Goal: Transaction & Acquisition: Obtain resource

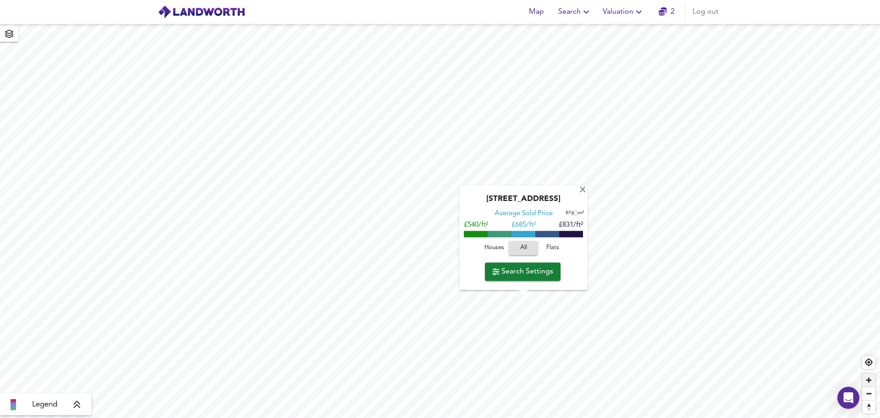
click at [870, 380] on span "Zoom in" at bounding box center [868, 379] width 13 height 13
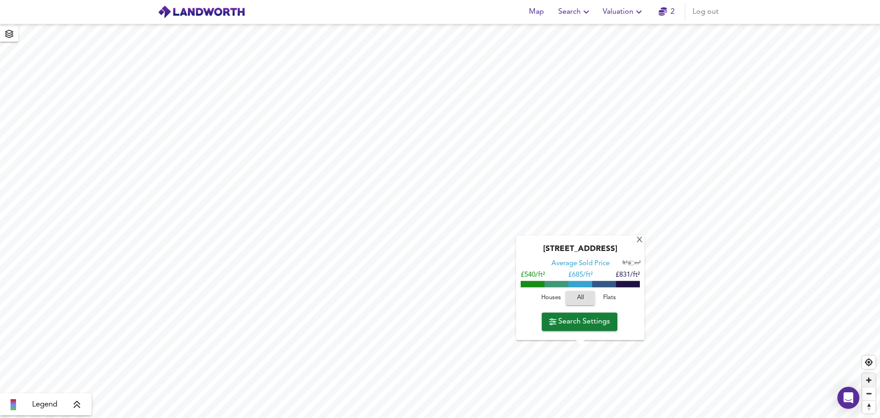
click at [870, 380] on span "Zoom in" at bounding box center [868, 379] width 13 height 13
click at [869, 380] on span "Zoom in" at bounding box center [868, 379] width 13 height 13
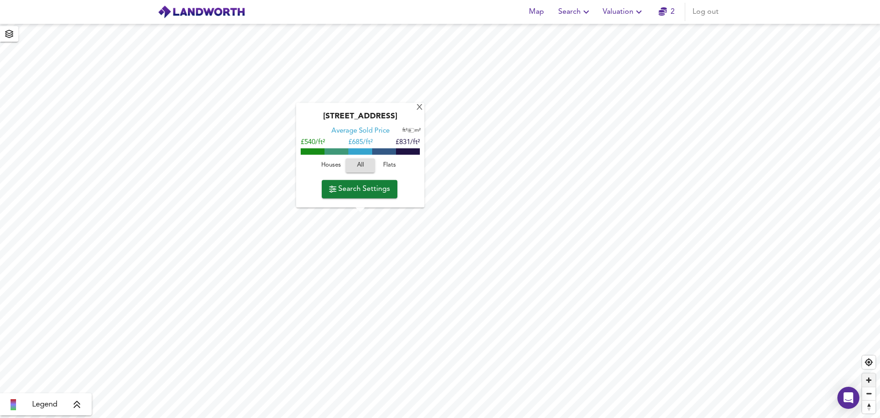
click at [871, 382] on span "Zoom in" at bounding box center [868, 379] width 13 height 13
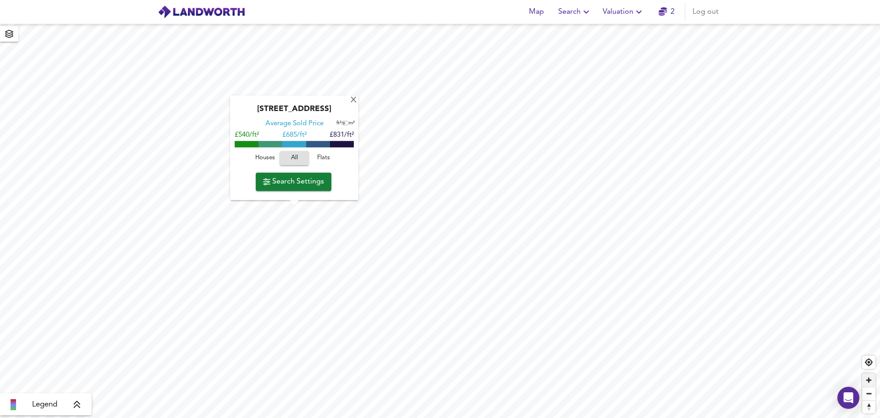
click at [871, 382] on span "Zoom in" at bounding box center [868, 379] width 13 height 13
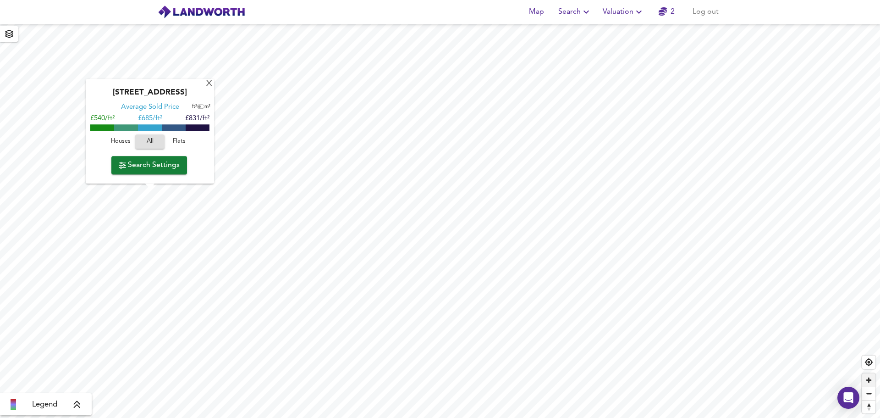
click at [871, 382] on span "Zoom in" at bounding box center [868, 379] width 13 height 13
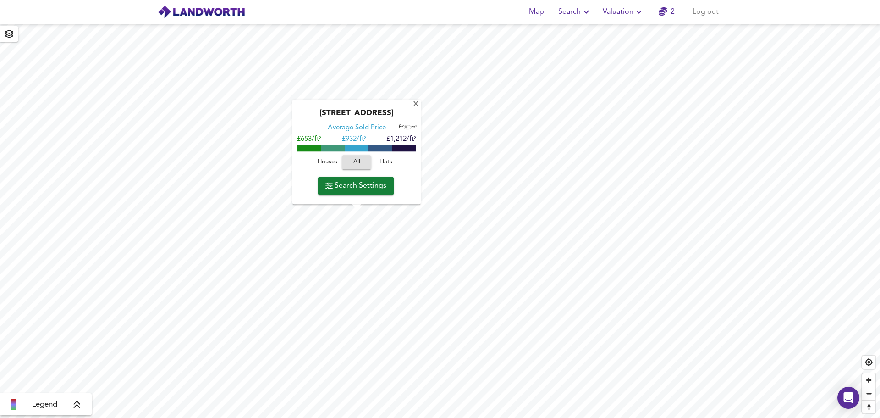
click at [351, 184] on span "Search Settings" at bounding box center [355, 185] width 61 height 13
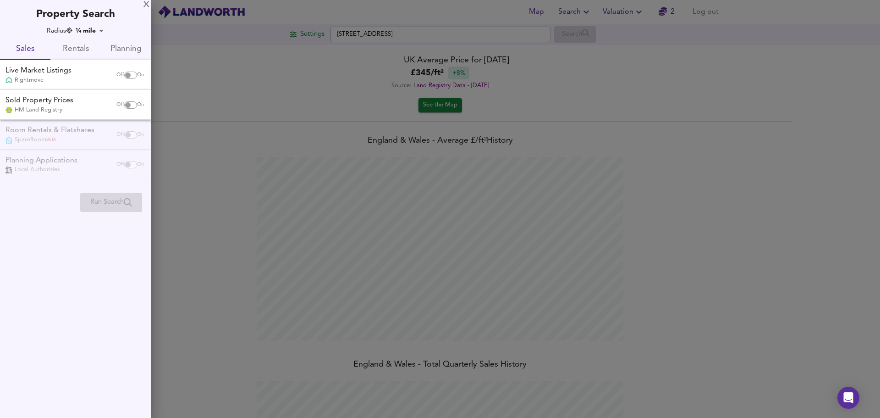
scroll to position [418, 880]
click at [128, 76] on input "checkbox" at bounding box center [128, 75] width 22 height 7
checkbox input "true"
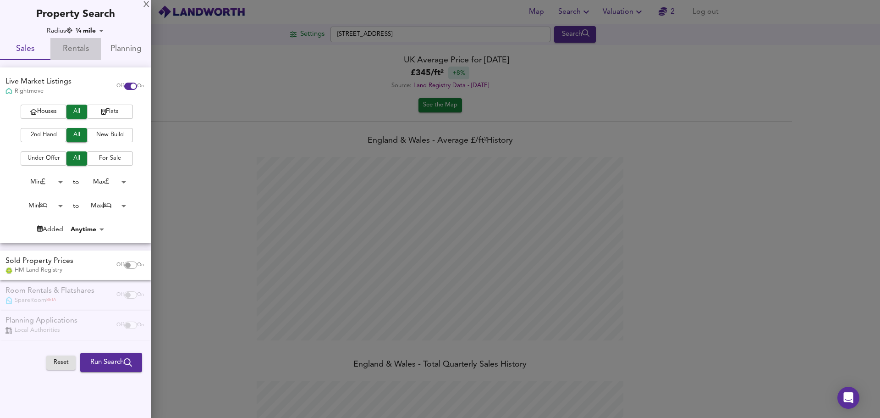
click at [76, 52] on span "Rentals" at bounding box center [75, 49] width 39 height 14
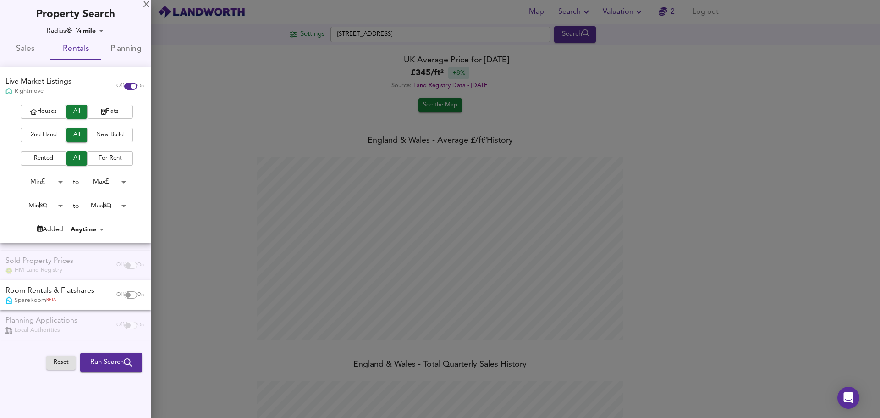
click at [98, 115] on span "Flats" at bounding box center [110, 111] width 37 height 11
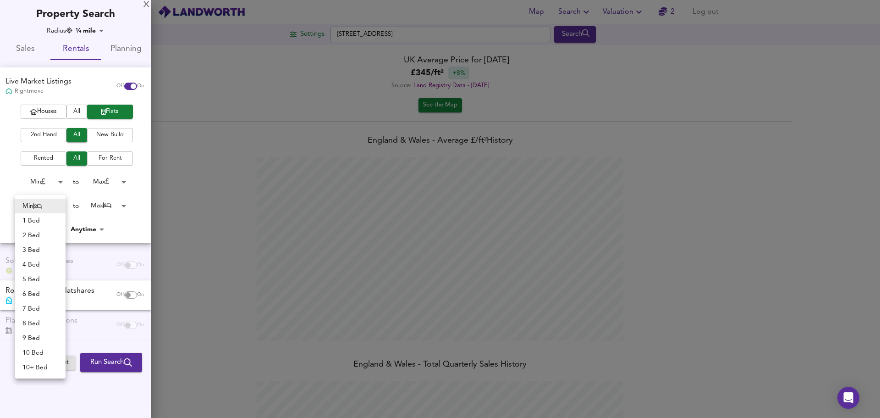
click at [62, 206] on body "Map Search Valuation 2 Log out Settings Plough Road, SW11 2BJ Search Legend Map…" at bounding box center [440, 209] width 880 height 418
click at [28, 248] on li "3 Bed" at bounding box center [40, 249] width 50 height 15
type input "3"
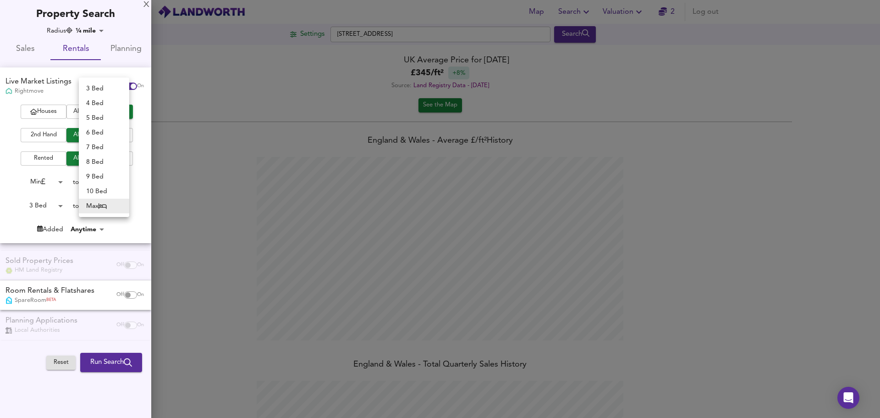
click at [112, 205] on body "Map Search Valuation 2 Log out Settings Plough Road, SW11 2BJ Search Legend Map…" at bounding box center [440, 209] width 880 height 418
click at [105, 103] on li "4 Bed" at bounding box center [104, 103] width 50 height 15
type input "4"
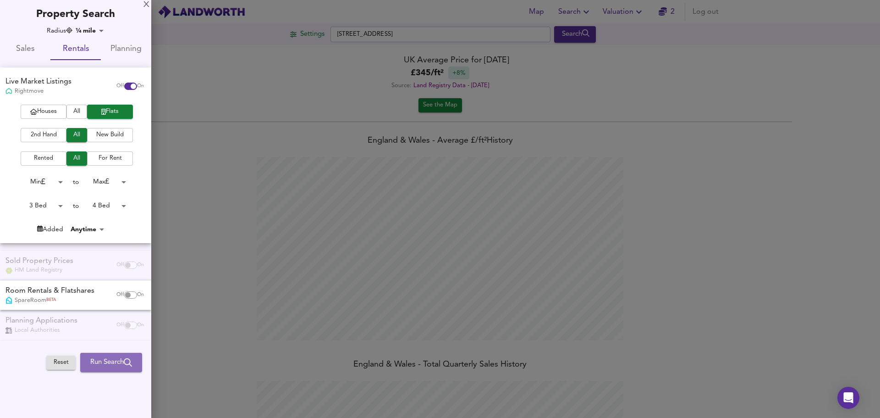
click at [122, 365] on span "Run Search" at bounding box center [111, 362] width 42 height 12
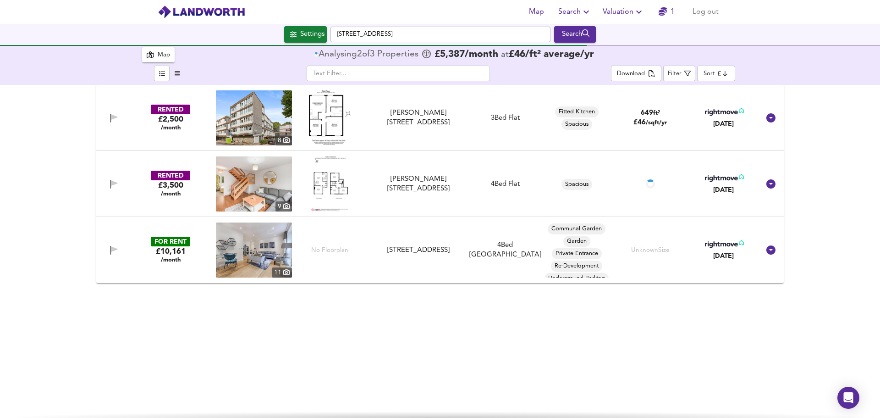
checkbox input "false"
checkbox input "true"
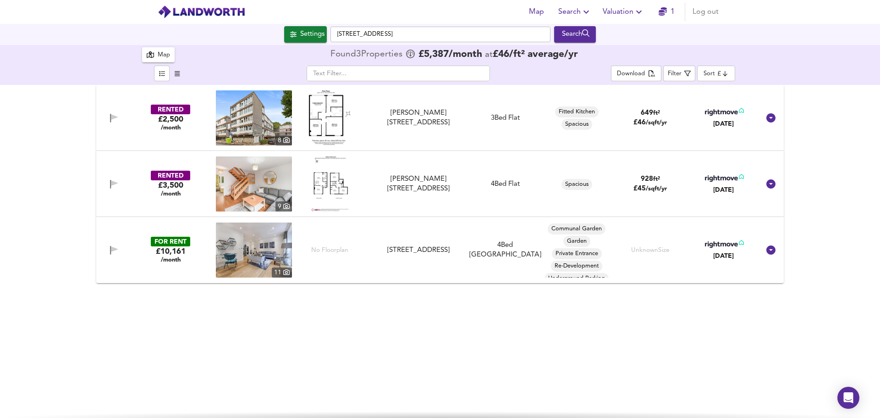
click at [236, 110] on img at bounding box center [254, 117] width 76 height 55
click at [288, 182] on img at bounding box center [254, 183] width 76 height 55
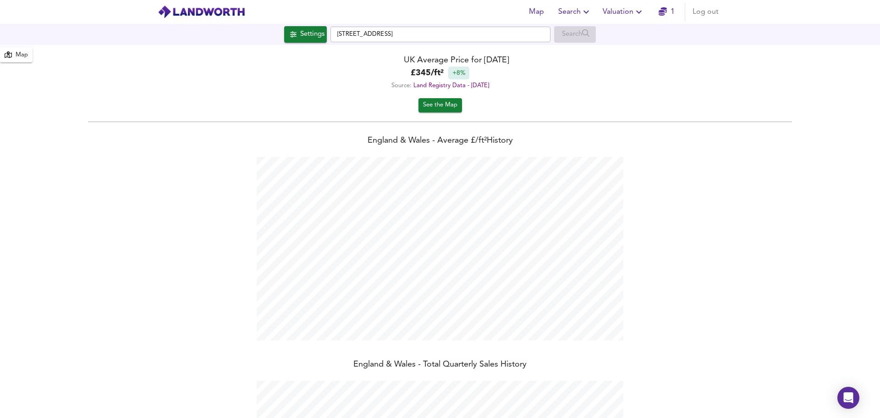
scroll to position [418, 880]
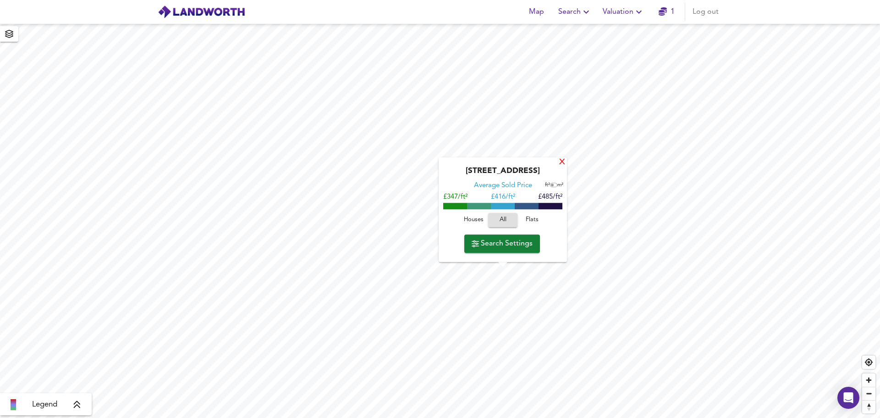
click at [565, 162] on div "X" at bounding box center [562, 162] width 8 height 9
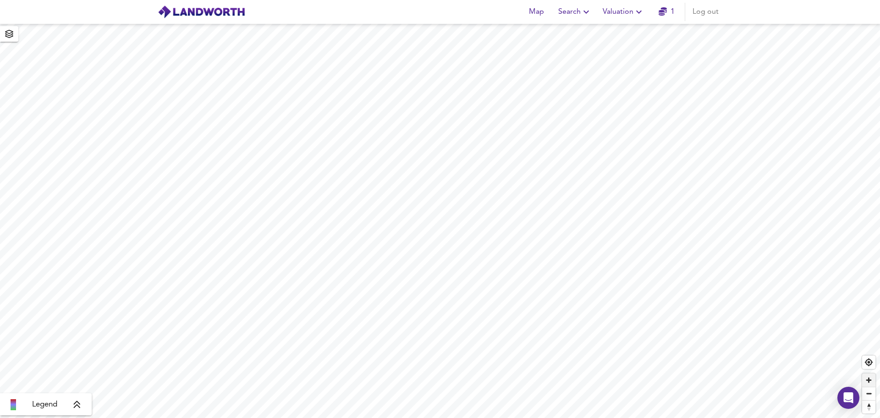
click at [871, 379] on span "Zoom in" at bounding box center [868, 379] width 13 height 13
click at [867, 379] on span "Zoom in" at bounding box center [868, 379] width 13 height 13
click at [869, 382] on span "Zoom in" at bounding box center [868, 379] width 13 height 13
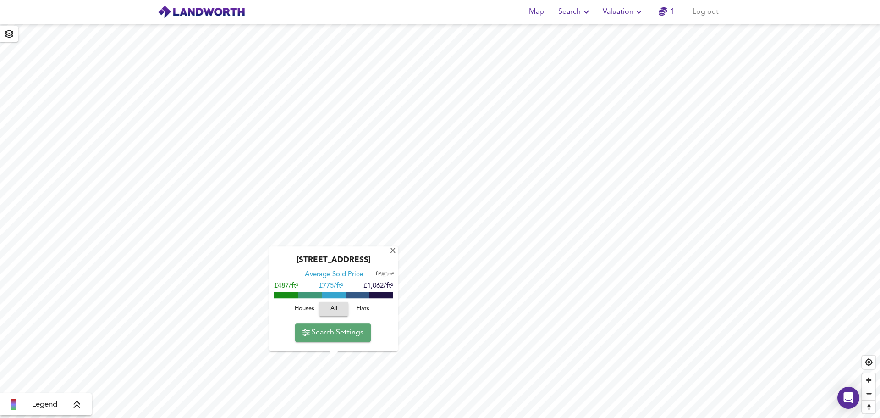
click at [331, 339] on button "Search Settings" at bounding box center [333, 332] width 76 height 18
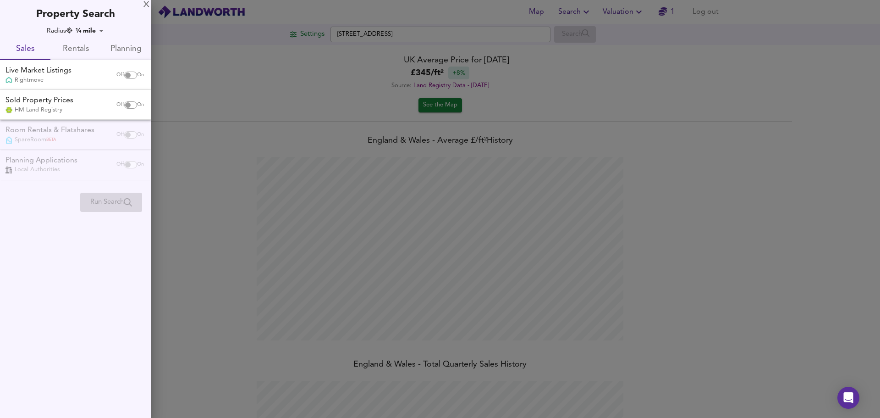
scroll to position [418, 880]
click at [72, 47] on span "Rentals" at bounding box center [75, 49] width 39 height 14
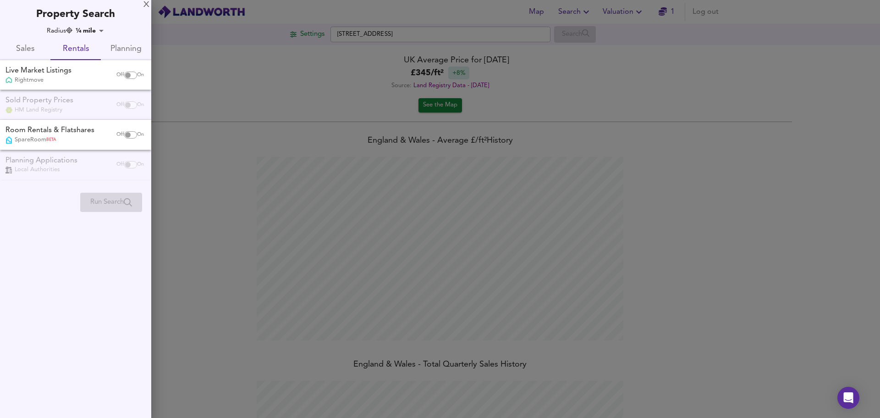
click at [128, 74] on input "checkbox" at bounding box center [128, 75] width 22 height 7
checkbox input "true"
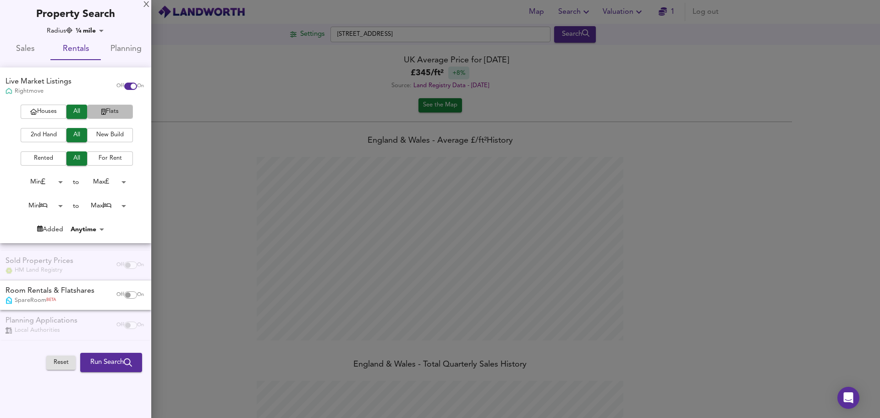
click at [120, 114] on span "Flats" at bounding box center [110, 111] width 37 height 11
click at [56, 202] on body "Map Search Valuation 1 Log out Settings Orbel Street, SW11 3NY Search Legend Ma…" at bounding box center [440, 209] width 880 height 418
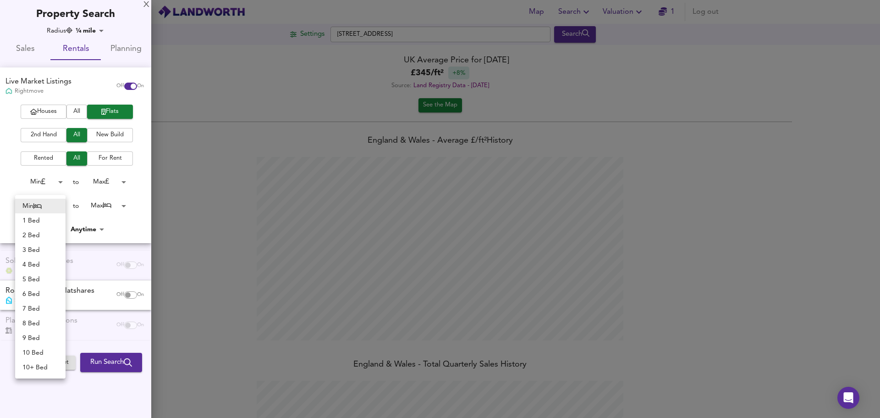
click at [27, 233] on ul "Min 1 Bed 2 Bed 3 Bed 4 Bed 5 Bed 6 Bed 7 Bed 8 Bed 9 Bed 10 Bed 10+ Bed" at bounding box center [40, 286] width 50 height 183
click at [27, 247] on li "3 Bed" at bounding box center [40, 249] width 50 height 15
type input "3"
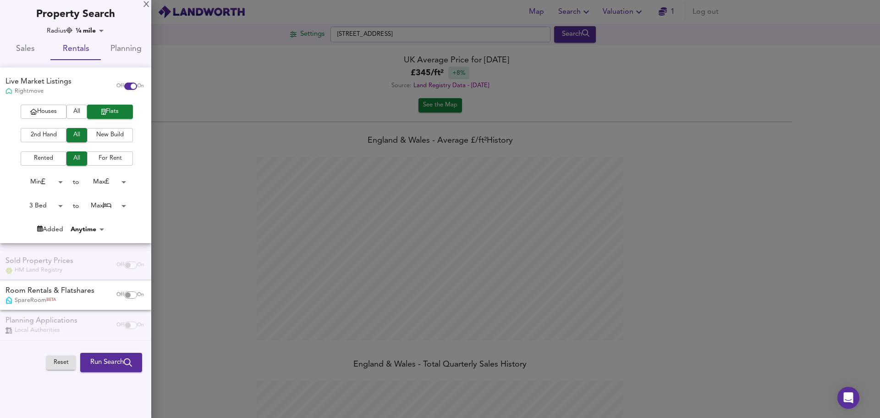
click at [128, 296] on input "checkbox" at bounding box center [128, 294] width 22 height 7
checkbox input "true"
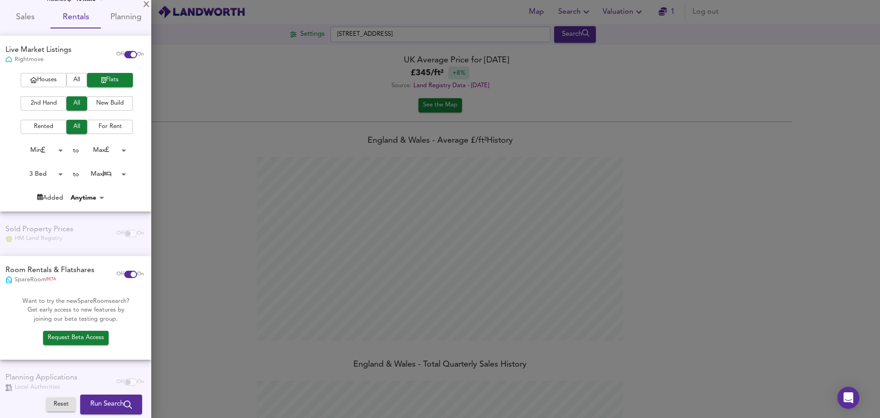
scroll to position [47, 0]
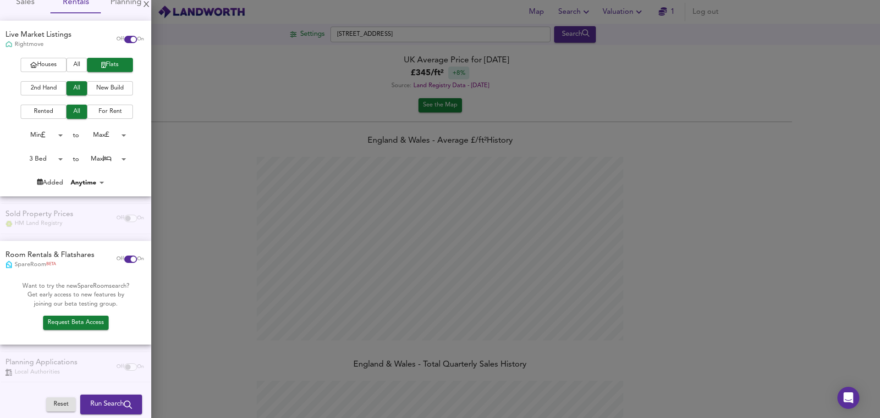
click at [91, 399] on span "Run Search" at bounding box center [111, 404] width 42 height 12
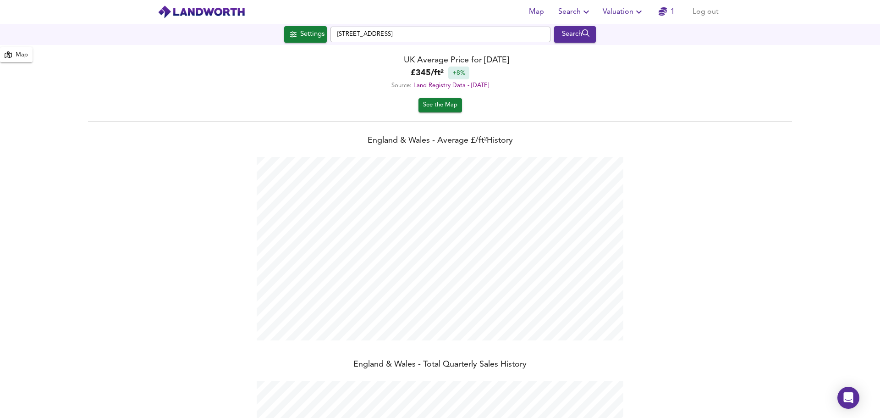
scroll to position [418, 880]
click at [570, 35] on div "Search" at bounding box center [574, 34] width 37 height 12
click at [574, 36] on div "Search" at bounding box center [574, 34] width 37 height 12
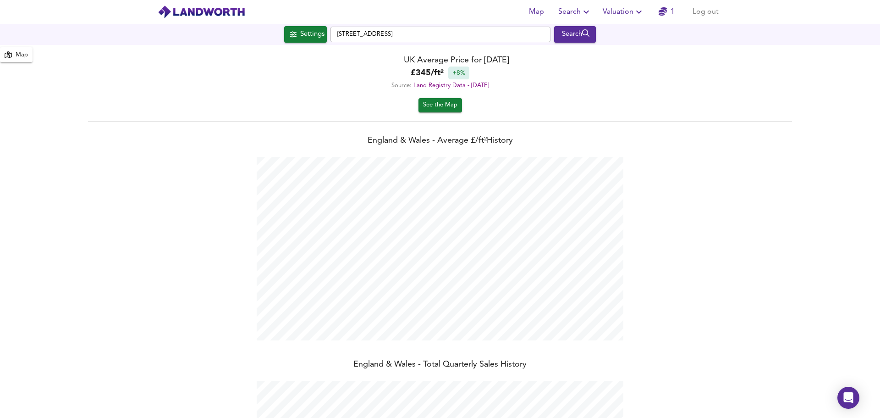
click at [453, 105] on span "See the Map" at bounding box center [440, 105] width 34 height 11
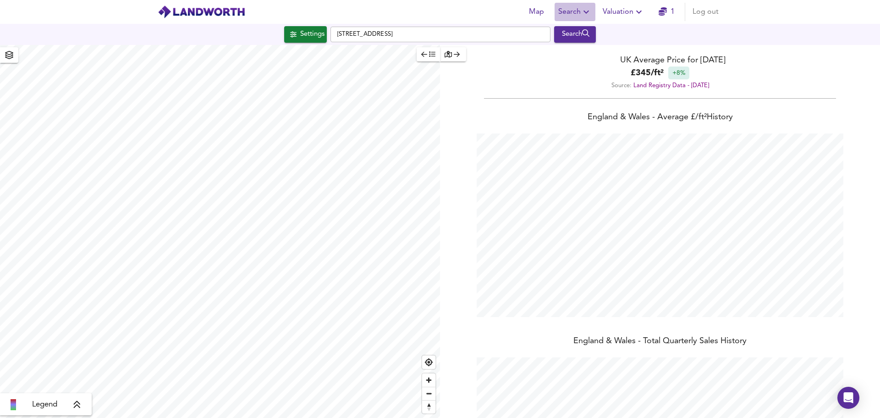
click at [571, 14] on span "Search" at bounding box center [574, 12] width 33 height 13
click at [562, 29] on li "New Search" at bounding box center [575, 33] width 91 height 17
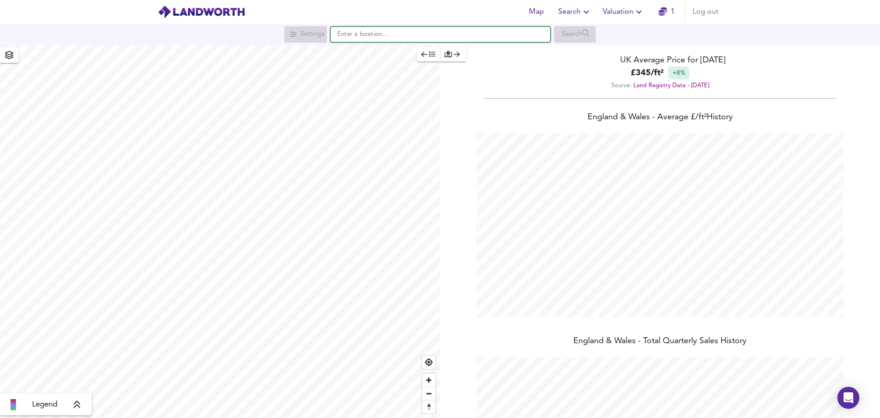
click at [391, 29] on input "text" at bounding box center [440, 35] width 220 height 16
click at [384, 50] on small "London" at bounding box center [410, 53] width 54 height 6
type input "London SW11 3DT"
checkbox input "false"
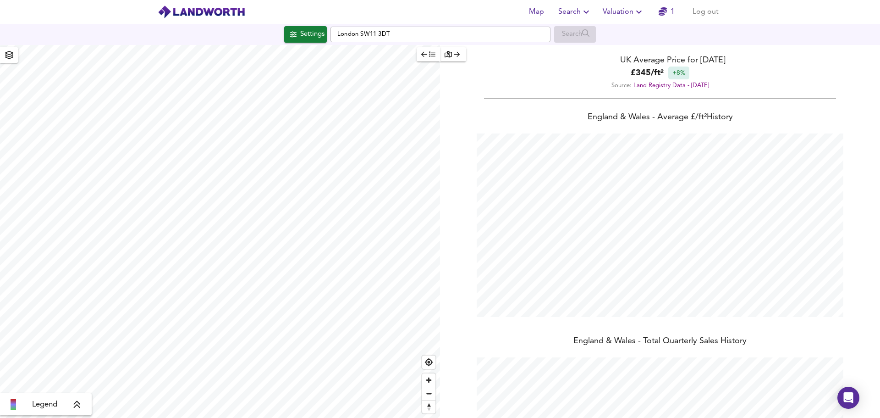
checkbox input "true"
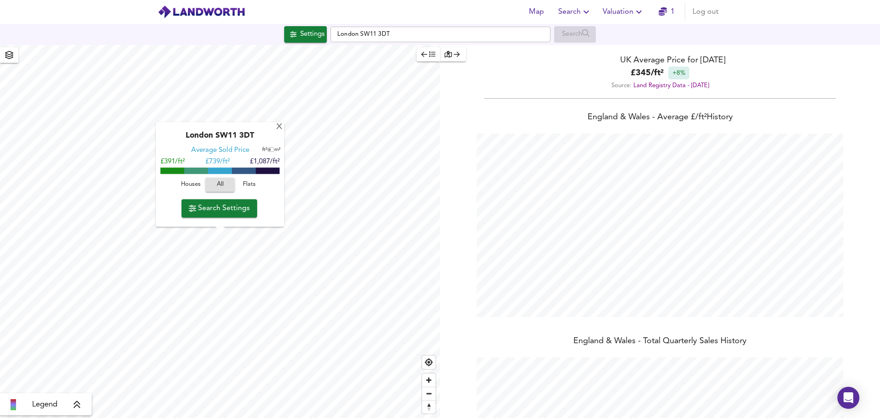
click at [246, 184] on span "Flats" at bounding box center [249, 185] width 25 height 11
click at [573, 17] on span "Search" at bounding box center [574, 12] width 33 height 13
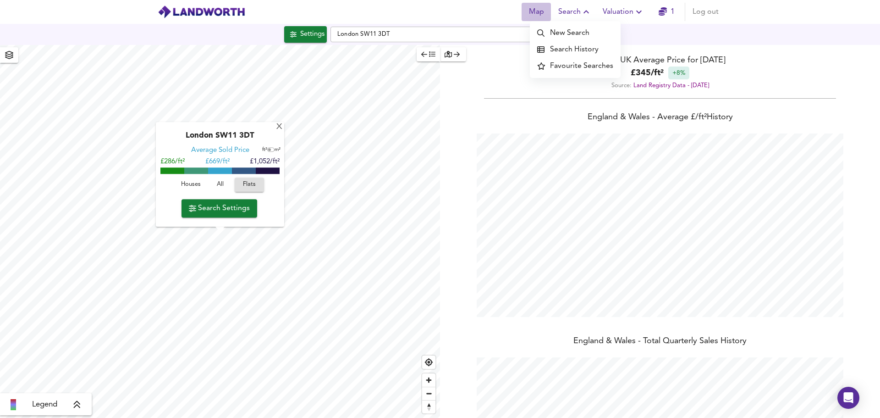
click at [540, 12] on span "Map" at bounding box center [536, 12] width 22 height 13
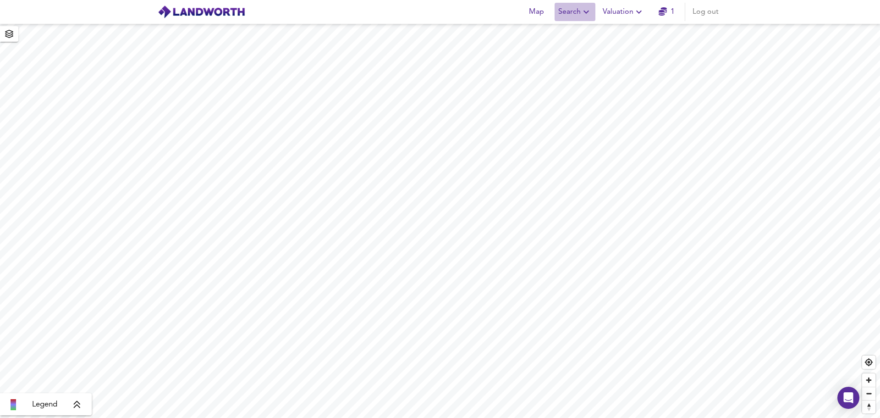
click at [564, 12] on span "Search" at bounding box center [574, 12] width 33 height 13
click at [558, 49] on li "Search History" at bounding box center [575, 49] width 91 height 17
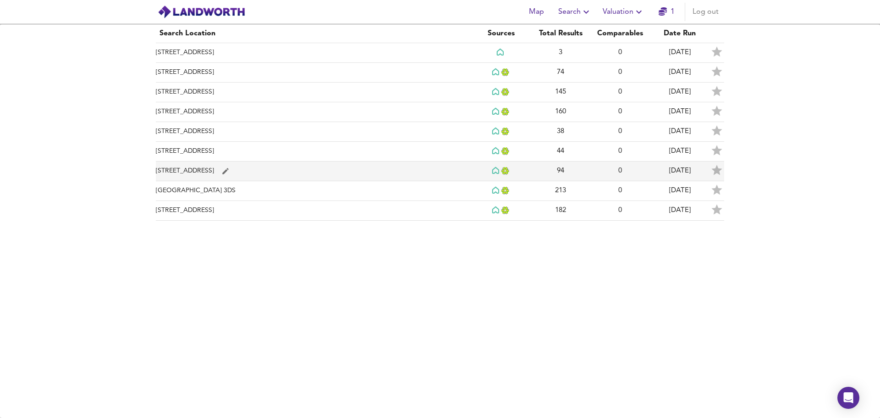
click at [221, 171] on td "Battersea High Street, SW11 3HX" at bounding box center [313, 171] width 315 height 20
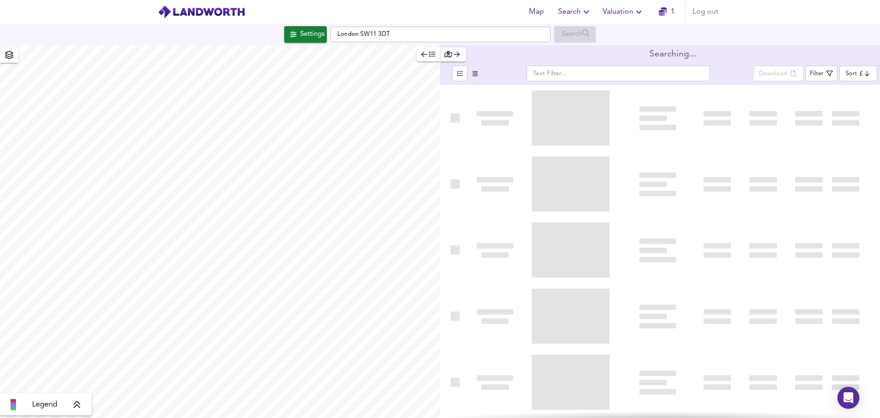
type input "bestdeal"
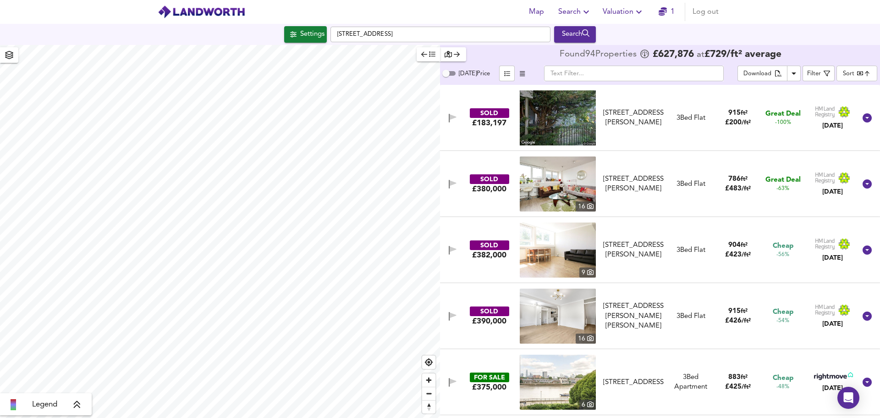
checkbox input "false"
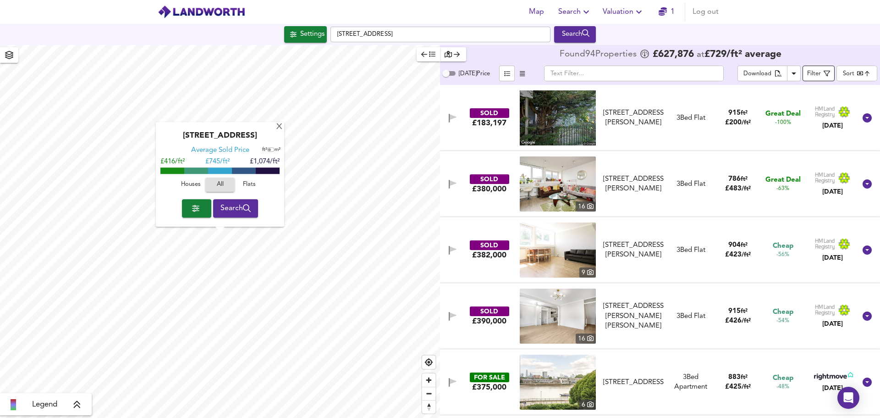
click at [817, 72] on div "Filter" at bounding box center [814, 74] width 14 height 11
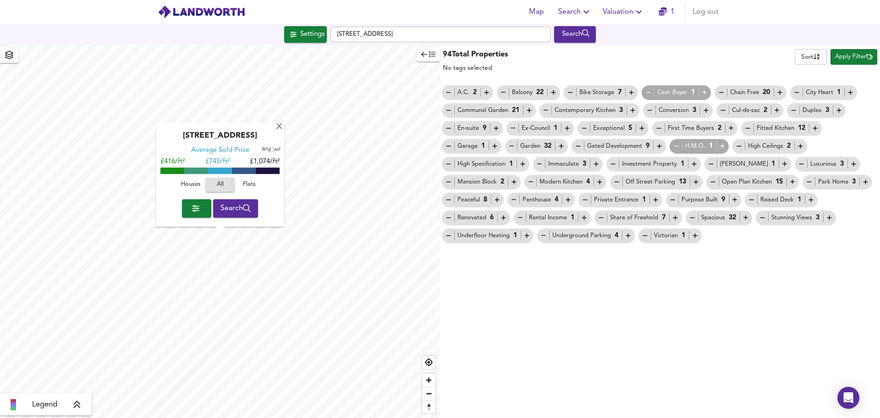
click at [691, 143] on div "H.M.O. 1" at bounding box center [699, 146] width 54 height 10
click at [584, 35] on div "Search" at bounding box center [574, 34] width 37 height 12
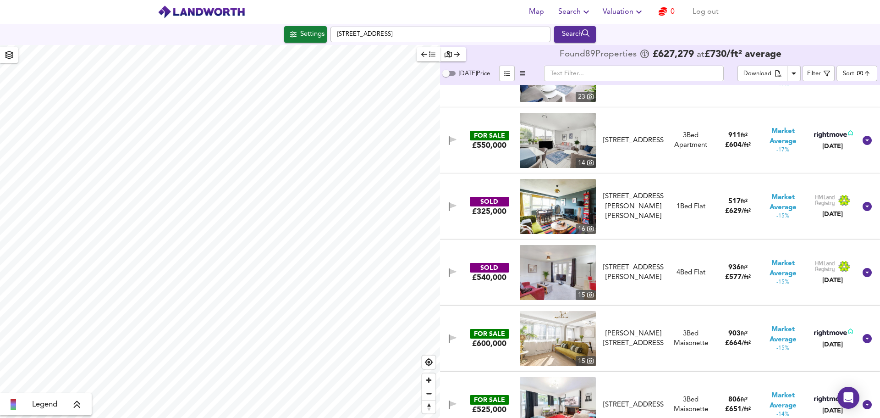
scroll to position [1788, 0]
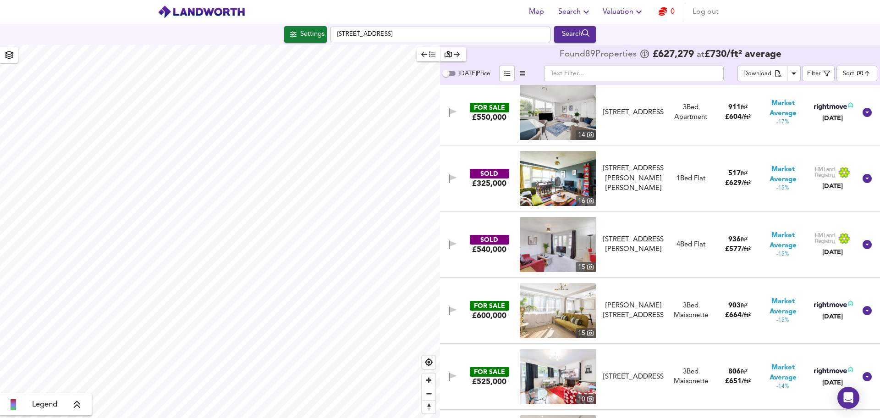
click at [548, 248] on img at bounding box center [558, 244] width 76 height 55
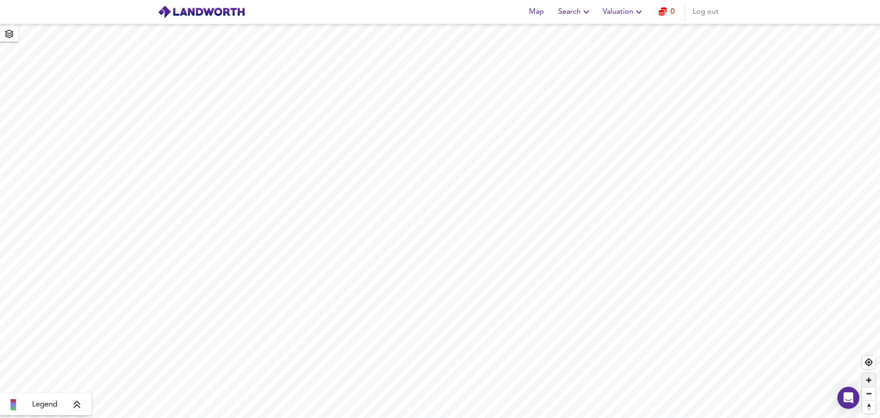
click at [866, 383] on span "Zoom in" at bounding box center [868, 379] width 13 height 13
click at [872, 383] on span "Zoom in" at bounding box center [868, 379] width 13 height 13
click at [872, 382] on span "Zoom in" at bounding box center [868, 379] width 13 height 13
click at [685, 417] on html "Map Search Valuation 0 Log out Legend X Map Settings Basemap OpenStreetMap osm …" at bounding box center [440, 209] width 880 height 418
click at [866, 375] on span "Zoom in" at bounding box center [868, 379] width 13 height 13
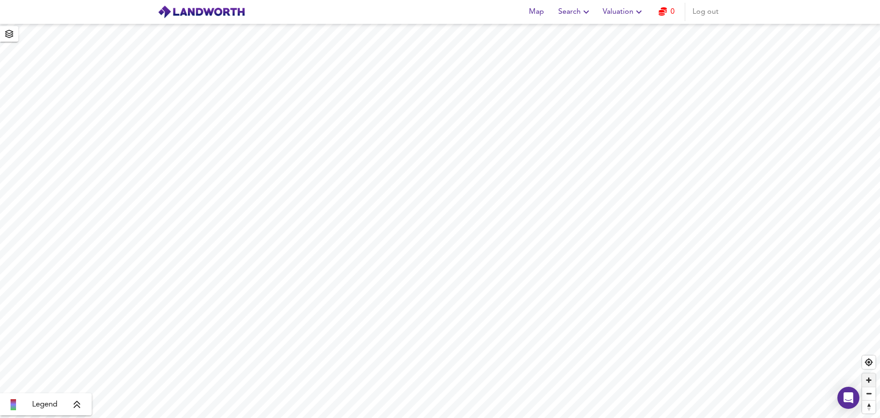
click at [867, 374] on span "Zoom in" at bounding box center [868, 379] width 13 height 13
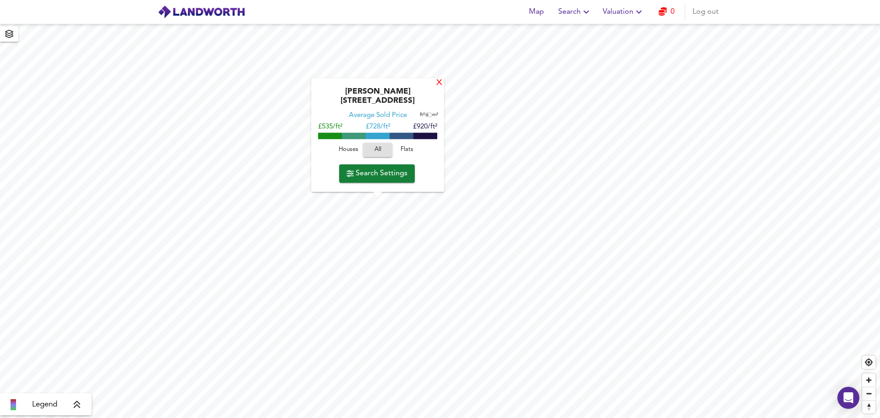
click at [438, 88] on div "X" at bounding box center [439, 83] width 8 height 9
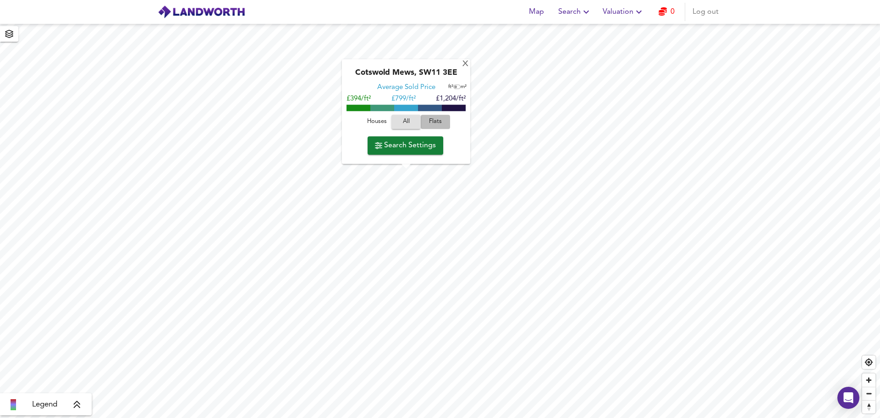
click at [429, 119] on span "Flats" at bounding box center [435, 121] width 25 height 11
click at [417, 142] on span "Search Settings" at bounding box center [405, 145] width 61 height 13
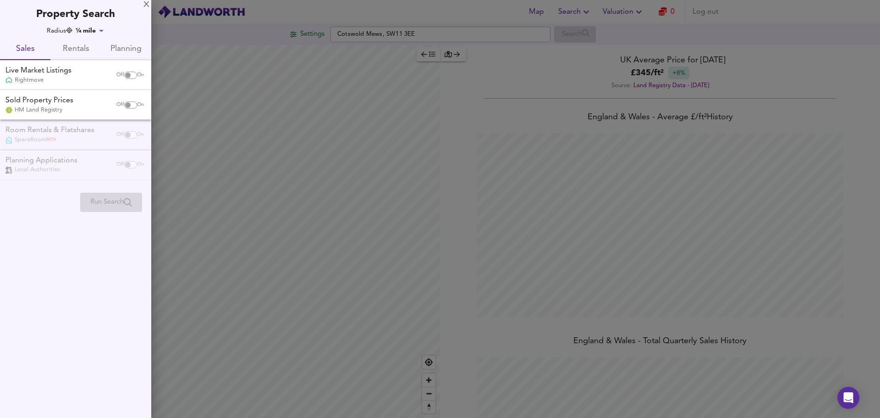
scroll to position [418, 880]
click at [76, 45] on span "Rentals" at bounding box center [75, 49] width 39 height 14
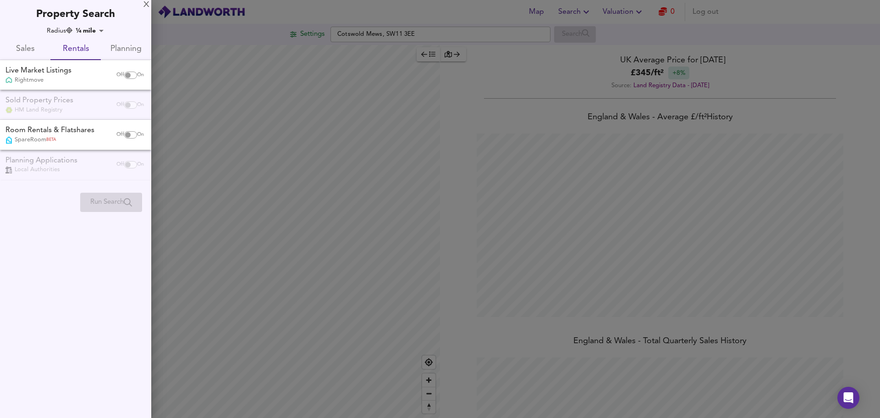
click at [130, 77] on input "checkbox" at bounding box center [128, 75] width 22 height 7
checkbox input "true"
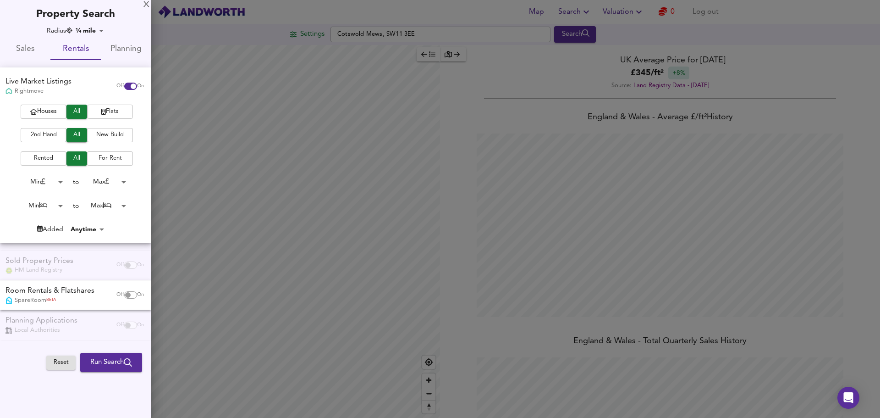
click at [110, 109] on span "Flats" at bounding box center [110, 111] width 37 height 11
click at [64, 184] on body "Map Search Valuation 0 Log out Settings [GEOGRAPHIC_DATA] Search Legend UK Aver…" at bounding box center [440, 209] width 880 height 418
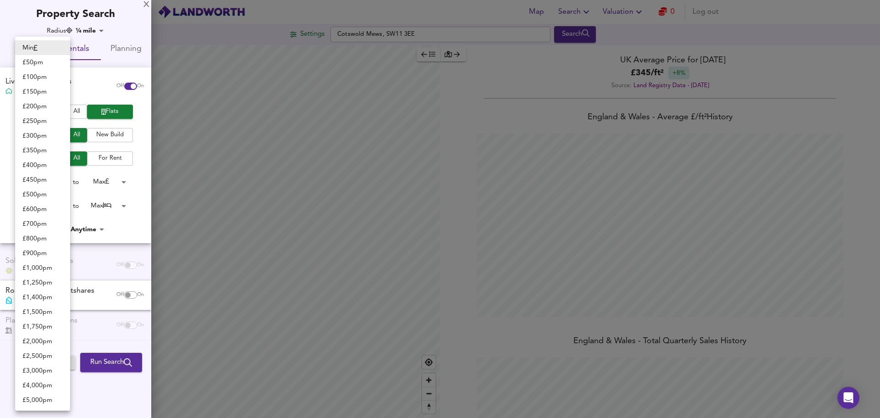
click at [143, 177] on div at bounding box center [440, 209] width 880 height 418
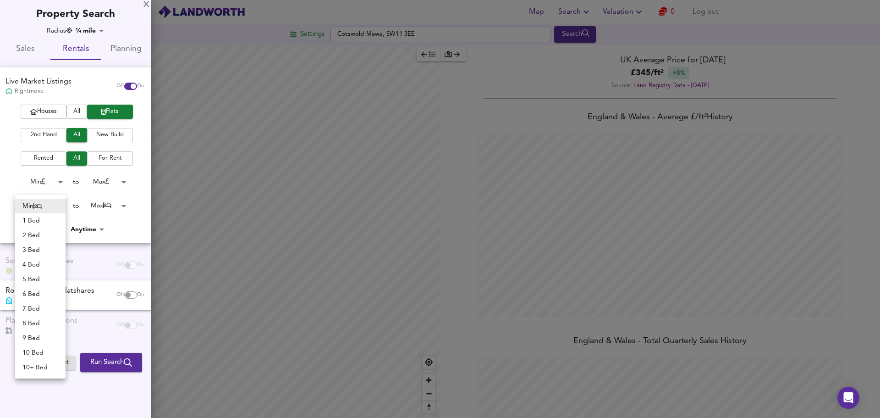
click at [58, 204] on body "Map Search Valuation 0 Log out Settings [GEOGRAPHIC_DATA] Search Legend UK Aver…" at bounding box center [440, 209] width 880 height 418
click at [42, 248] on li "3 Bed" at bounding box center [40, 249] width 50 height 15
type input "3"
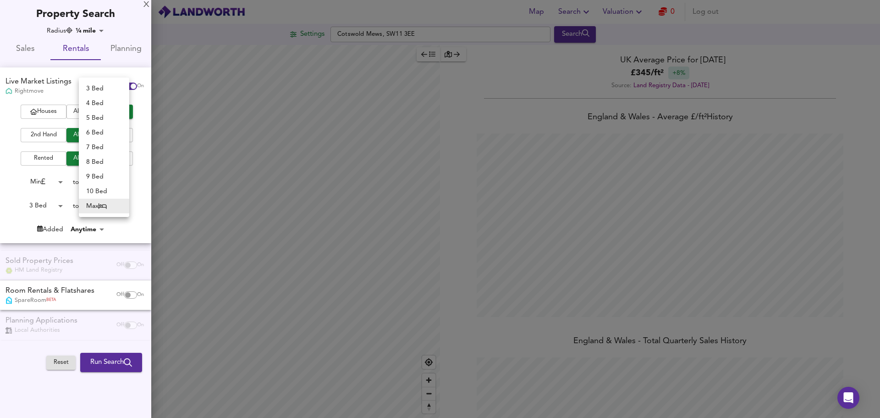
click at [121, 204] on body "Map Search Valuation 0 Log out Settings [GEOGRAPHIC_DATA] Search Legend UK Aver…" at bounding box center [440, 209] width 880 height 418
click at [108, 89] on li "3 Bed" at bounding box center [104, 88] width 50 height 15
click at [119, 206] on body "Map Search Valuation 0 Log out Settings [GEOGRAPHIC_DATA] Search Legend UK Aver…" at bounding box center [440, 209] width 880 height 418
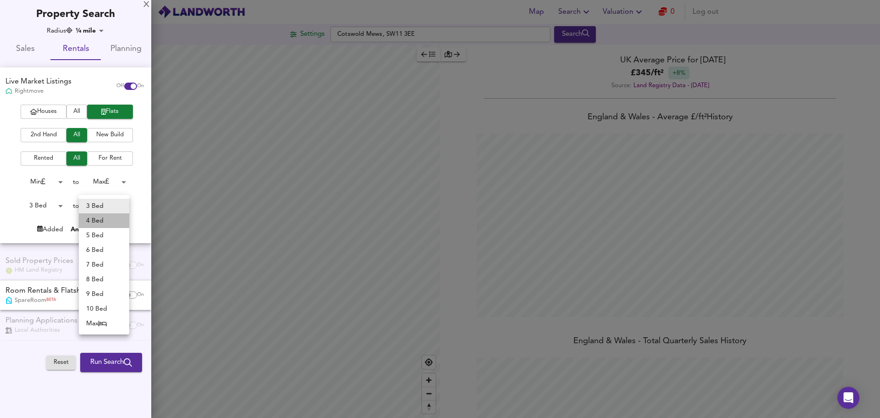
click at [97, 222] on li "4 Bed" at bounding box center [104, 220] width 50 height 15
type input "4"
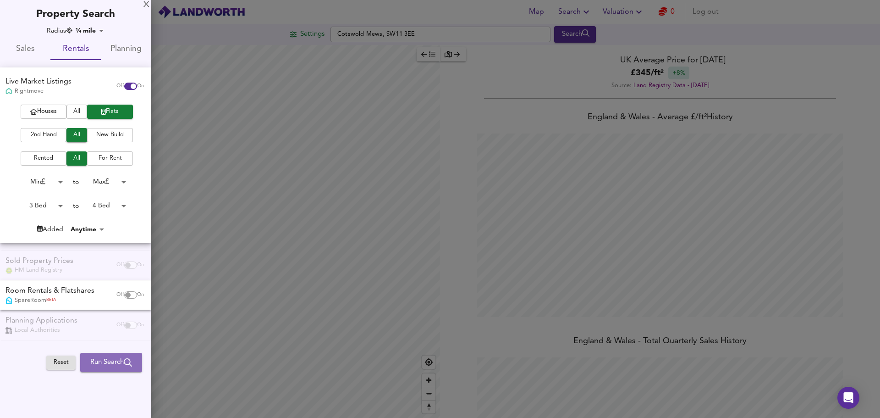
click at [113, 359] on span "Run Search" at bounding box center [111, 362] width 42 height 12
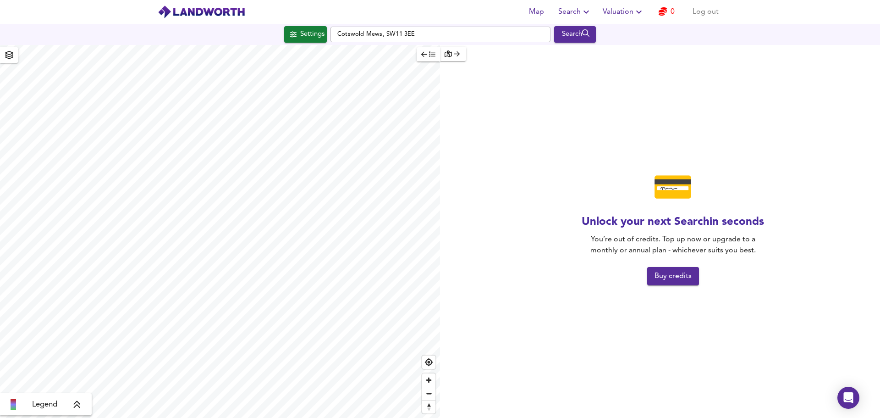
click at [684, 278] on span "Buy credits" at bounding box center [673, 276] width 37 height 13
